Goal: Task Accomplishment & Management: Manage account settings

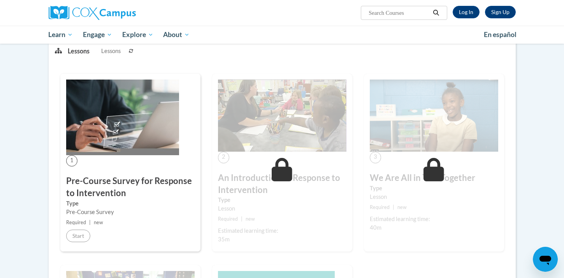
scroll to position [103, 0]
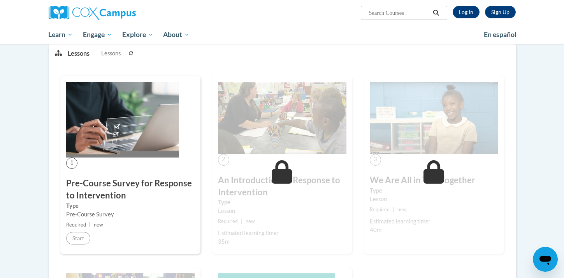
click at [309, 112] on img at bounding box center [282, 118] width 128 height 72
click at [470, 10] on link "Log In" at bounding box center [466, 12] width 27 height 12
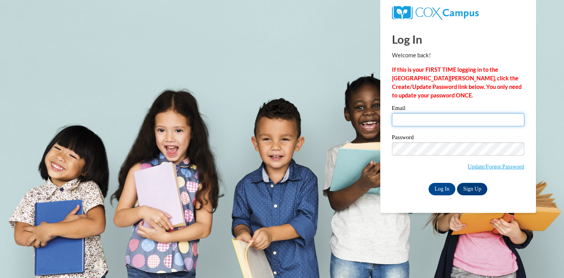
click at [423, 124] on input "Email" at bounding box center [458, 119] width 132 height 13
type input "llauters@mtsd.k12.wi.us"
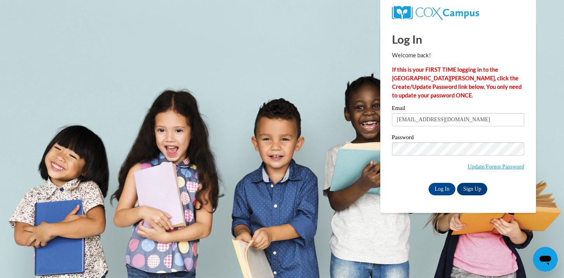
click at [455, 138] on label "Password" at bounding box center [458, 138] width 132 height 8
click at [462, 120] on input "llauters@mtsd.k12.wi.us" at bounding box center [458, 119] width 132 height 13
click at [449, 188] on input "Log In" at bounding box center [442, 189] width 27 height 12
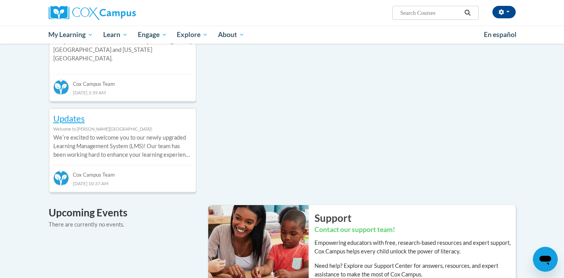
scroll to position [347, 0]
